Goal: Task Accomplishment & Management: Use online tool/utility

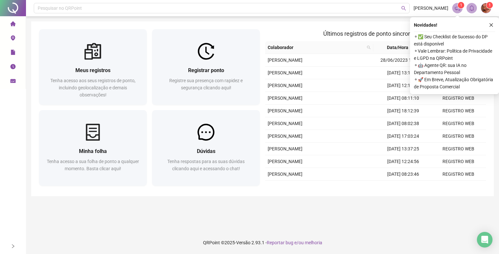
click at [249, 98] on div "Registre sua presença com rapidez e segurança clicando aqui!" at bounding box center [206, 87] width 92 height 21
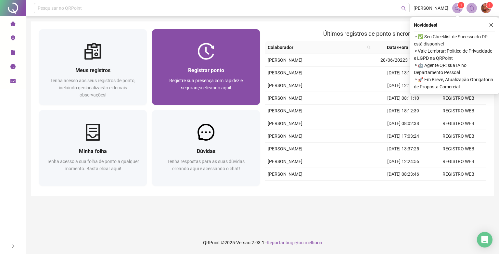
click at [214, 78] on span "Registre sua presença com rapidez e segurança clicando aqui!" at bounding box center [205, 84] width 73 height 12
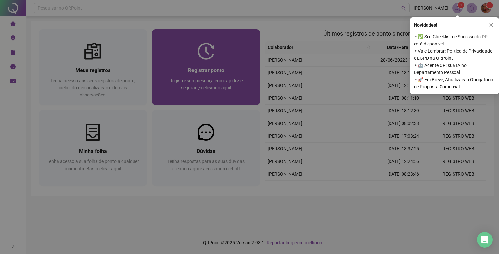
click at [214, 78] on h2 "07:46:39" at bounding box center [250, 75] width 212 height 11
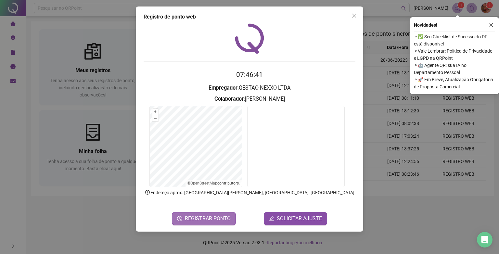
click at [206, 216] on span "REGISTRAR PONTO" at bounding box center [208, 219] width 46 height 8
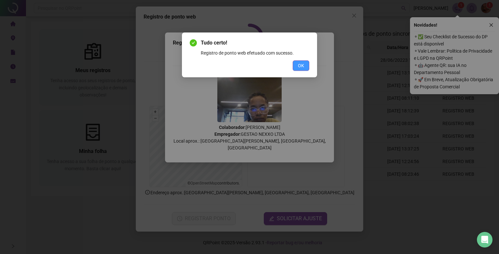
click at [295, 64] on button "OK" at bounding box center [301, 65] width 17 height 10
